Goal: Find specific page/section: Find specific page/section

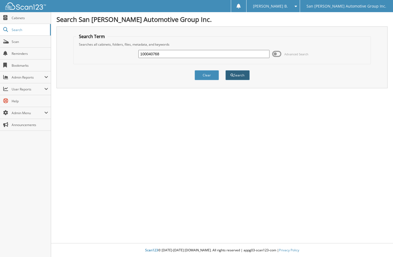
type input "100040768"
click at [235, 72] on button "Search" at bounding box center [237, 75] width 24 height 10
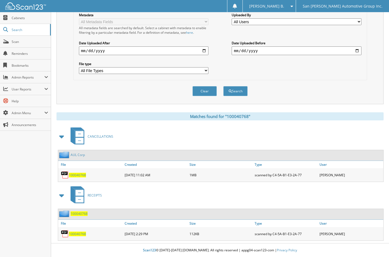
click at [76, 175] on span "100040768" at bounding box center [77, 175] width 17 height 5
click at [76, 174] on span "100040768" at bounding box center [77, 175] width 17 height 5
click at [206, 92] on button "Clear" at bounding box center [205, 91] width 24 height 10
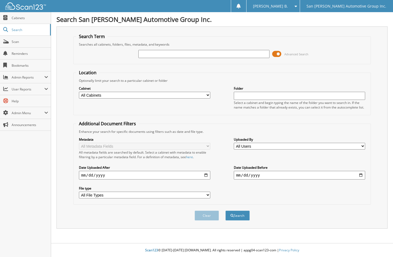
paste input "100040768"
type input "100040768"
click at [225, 211] on button "Search" at bounding box center [237, 216] width 24 height 10
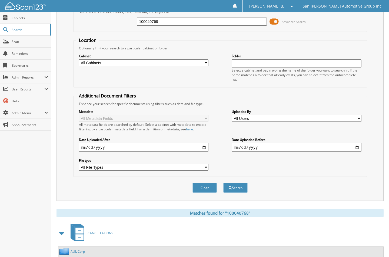
scroll to position [130, 0]
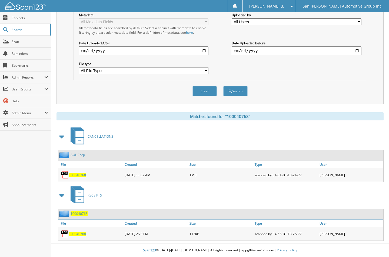
click at [78, 175] on span "100040768" at bounding box center [77, 175] width 17 height 5
click at [201, 88] on button "Clear" at bounding box center [205, 91] width 24 height 10
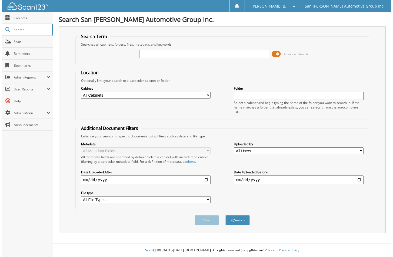
scroll to position [0, 0]
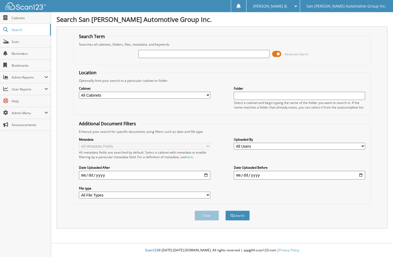
drag, startPoint x: 200, startPoint y: 55, endPoint x: 201, endPoint y: 46, distance: 9.1
click at [200, 55] on input "text" at bounding box center [203, 54] width 131 height 8
type input "116781"
click at [225, 211] on button "Search" at bounding box center [237, 216] width 24 height 10
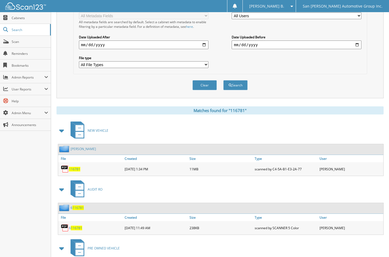
click at [73, 169] on span "116781" at bounding box center [74, 169] width 11 height 5
click at [205, 85] on button "Clear" at bounding box center [205, 85] width 24 height 10
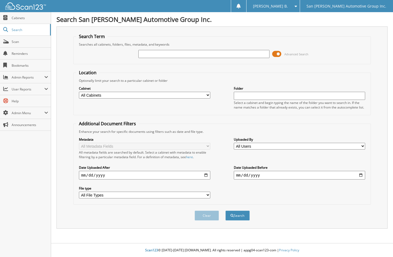
paste input "100040749"
type input "100040749"
click at [225, 211] on button "Search" at bounding box center [237, 216] width 24 height 10
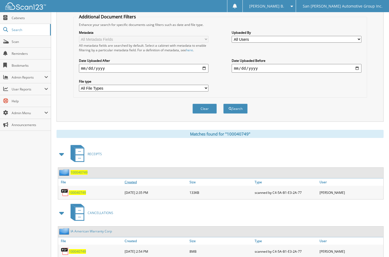
scroll to position [130, 0]
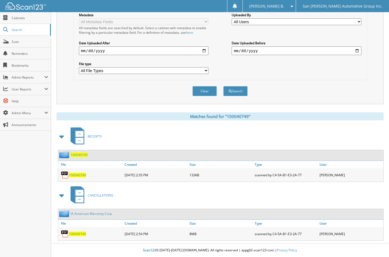
click at [79, 233] on span "100040749" at bounding box center [77, 234] width 17 height 5
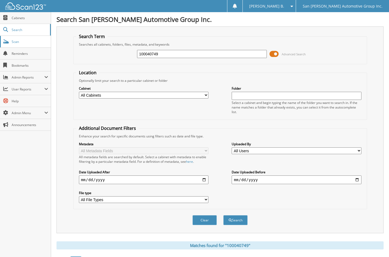
drag, startPoint x: 208, startPoint y: 55, endPoint x: 6, endPoint y: 44, distance: 202.0
click at [11, 50] on body "Baily B. Settings Logout San Patricio Automotive Group Inc. Close Cabinets Sear…" at bounding box center [194, 193] width 389 height 387
type input "6101p"
click at [223, 215] on button "Search" at bounding box center [235, 220] width 24 height 10
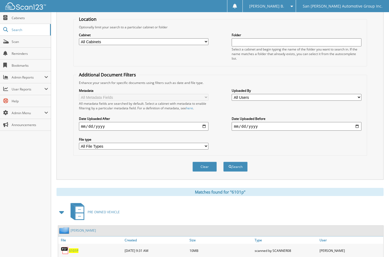
scroll to position [84, 0]
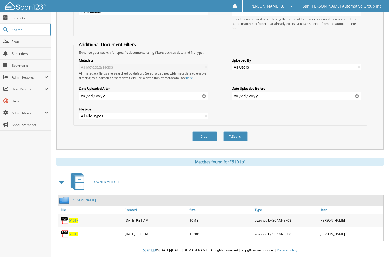
click at [70, 221] on span "6101P" at bounding box center [73, 220] width 9 height 5
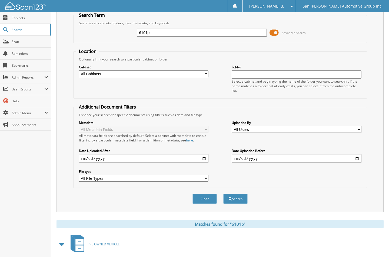
scroll to position [0, 0]
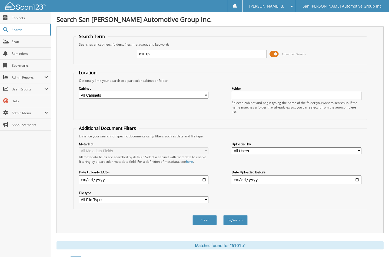
drag, startPoint x: 191, startPoint y: 54, endPoint x: -40, endPoint y: 48, distance: 231.0
click at [0, 48] on html "Baily B. Settings Logout San Patricio Automotive Group Inc. Close Cabinets Scan" at bounding box center [194, 170] width 389 height 341
paste input "100040611"
type input "100040611"
click at [223, 215] on button "Search" at bounding box center [235, 220] width 24 height 10
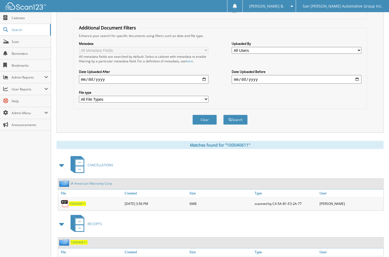
scroll to position [130, 0]
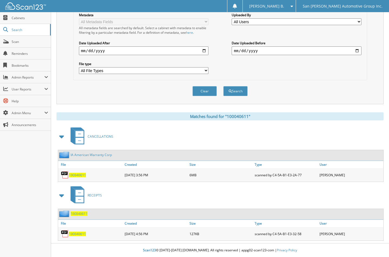
click at [74, 173] on link "100040611" at bounding box center [77, 175] width 17 height 5
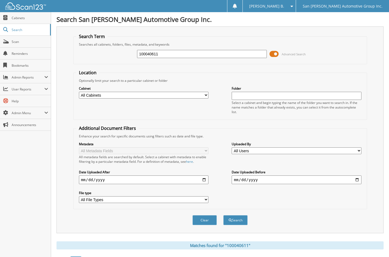
drag, startPoint x: 184, startPoint y: 52, endPoint x: -27, endPoint y: 32, distance: 212.2
click at [0, 32] on html "Baily B. Settings Logout San Patricio Automotive Group Inc. Close Cabinets Scan" at bounding box center [194, 193] width 389 height 387
type input "dunlap"
click at [223, 215] on button "Search" at bounding box center [235, 220] width 24 height 10
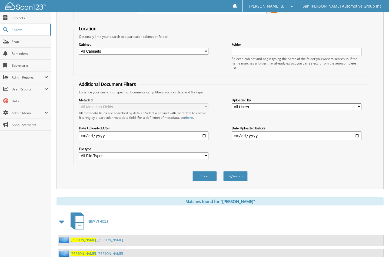
scroll to position [63, 0]
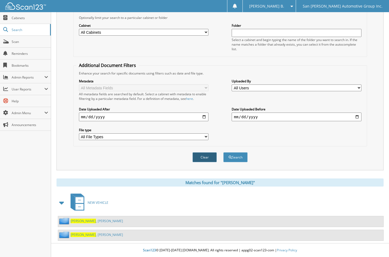
click at [210, 159] on button "Clear" at bounding box center [205, 157] width 24 height 10
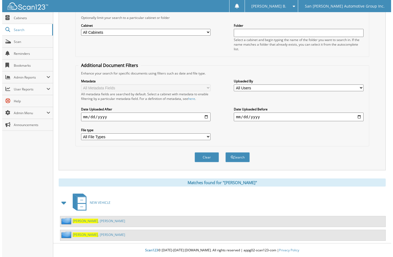
scroll to position [0, 0]
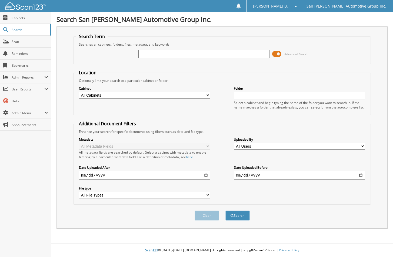
paste input "320432"
type input "320432"
click at [225, 211] on button "Search" at bounding box center [237, 216] width 24 height 10
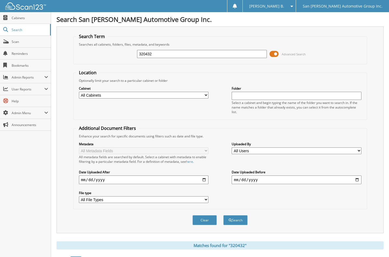
drag, startPoint x: 163, startPoint y: 55, endPoint x: 66, endPoint y: 41, distance: 98.7
click at [66, 42] on div "Search Term Searches all cabinets, folders, files, metadata, and keywords 32043…" at bounding box center [220, 129] width 327 height 207
paste input "22899A"
type input "22899A"
click at [223, 215] on button "Search" at bounding box center [235, 220] width 24 height 10
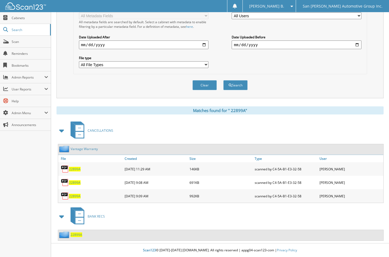
click at [76, 181] on span "2 2 8 9 9 A" at bounding box center [75, 183] width 12 height 5
click at [74, 195] on span "2 2 8 9 9 A" at bounding box center [75, 196] width 12 height 5
click at [206, 85] on button "Clear" at bounding box center [205, 85] width 24 height 10
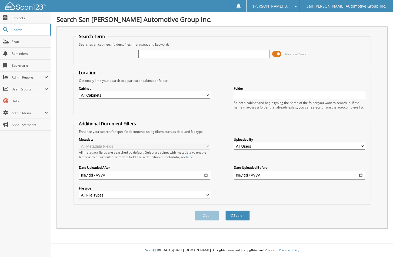
click at [229, 53] on input "text" at bounding box center [203, 54] width 131 height 8
type input "hesseltine, s"
click at [225, 211] on button "Search" at bounding box center [237, 216] width 24 height 10
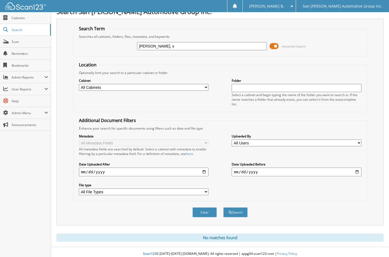
scroll to position [12, 0]
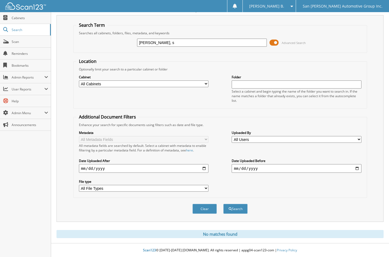
drag, startPoint x: 183, startPoint y: 42, endPoint x: 180, endPoint y: 43, distance: 3.0
click at [180, 43] on input "[PERSON_NAME], s" at bounding box center [202, 43] width 130 height 8
type input "[PERSON_NAME]"
click at [223, 204] on button "Search" at bounding box center [235, 209] width 24 height 10
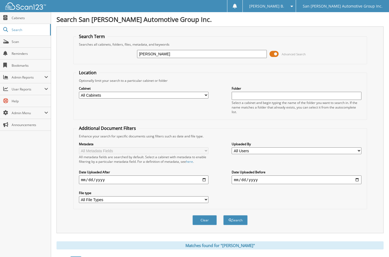
scroll to position [142, 0]
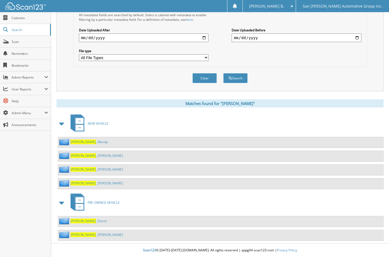
click at [94, 222] on link "[PERSON_NAME] , Storm" at bounding box center [89, 221] width 36 height 5
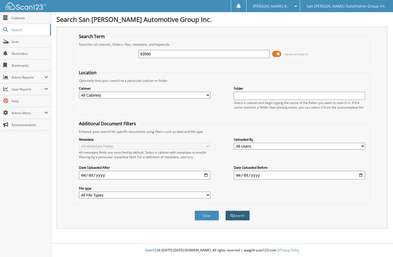
type input "93560"
click at [230, 213] on button "Search" at bounding box center [237, 216] width 24 height 10
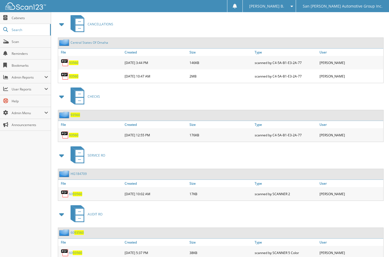
scroll to position [234, 0]
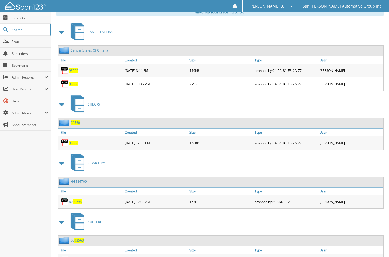
click at [73, 84] on span "9 3 5 6 0" at bounding box center [73, 84] width 9 height 5
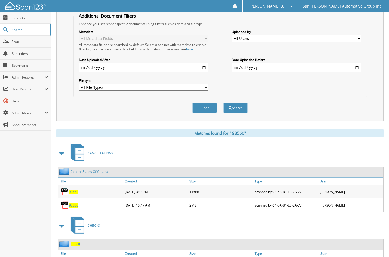
scroll to position [18, 0]
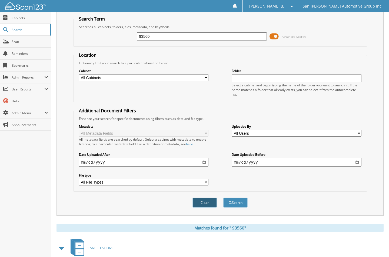
click at [197, 198] on button "Clear" at bounding box center [205, 203] width 24 height 10
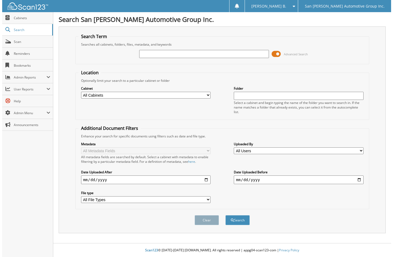
scroll to position [0, 0]
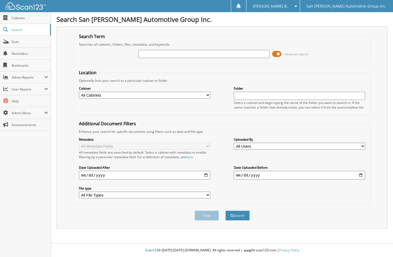
drag, startPoint x: 162, startPoint y: 55, endPoint x: 164, endPoint y: 51, distance: 3.5
click at [162, 55] on input "text" at bounding box center [203, 54] width 131 height 8
type input "185543B"
click at [225, 211] on button "Search" at bounding box center [237, 216] width 24 height 10
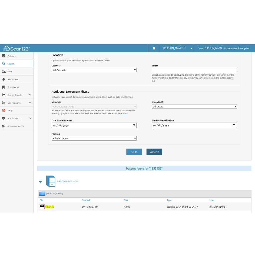
scroll to position [84, 0]
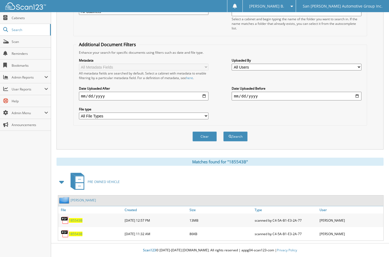
click at [74, 234] on span "185543B" at bounding box center [76, 234] width 14 height 5
click at [77, 219] on span "185543B" at bounding box center [76, 220] width 14 height 5
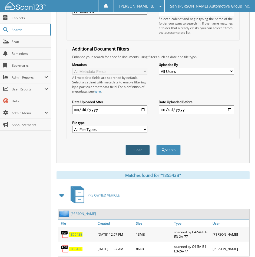
click at [134, 146] on button "Clear" at bounding box center [137, 150] width 24 height 10
